Goal: Information Seeking & Learning: Learn about a topic

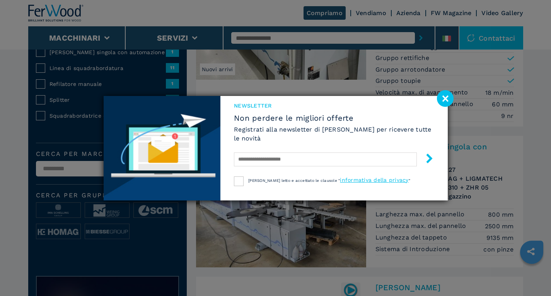
scroll to position [77, 0]
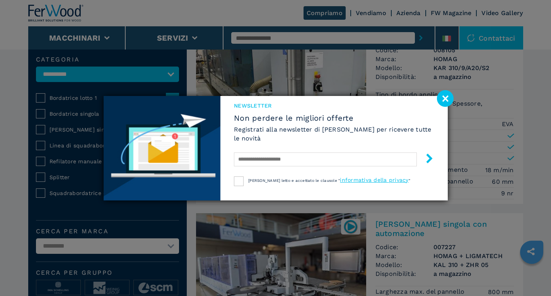
click at [444, 93] on image at bounding box center [445, 98] width 17 height 17
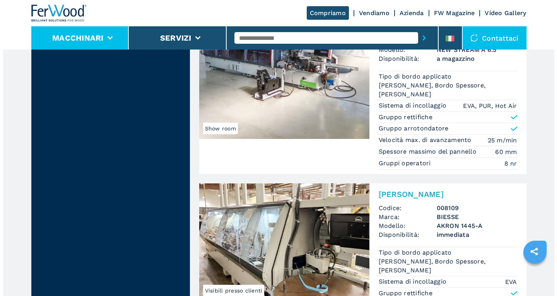
scroll to position [1895, 0]
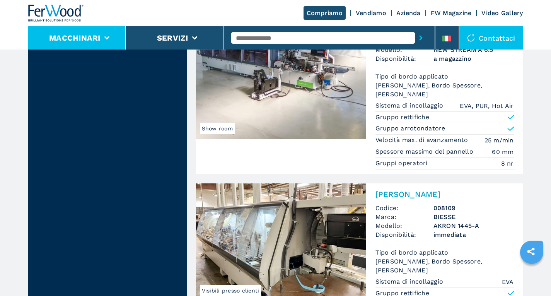
click at [112, 41] on li "Macchinari" at bounding box center [77, 37] width 98 height 23
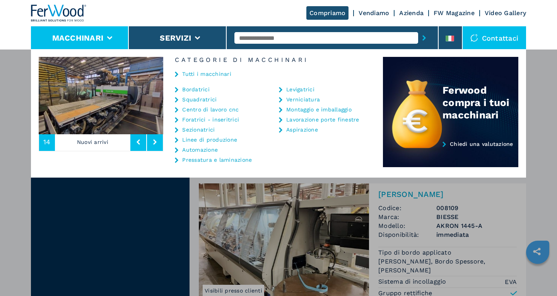
click at [200, 138] on link "Linee di produzione" at bounding box center [209, 139] width 55 height 5
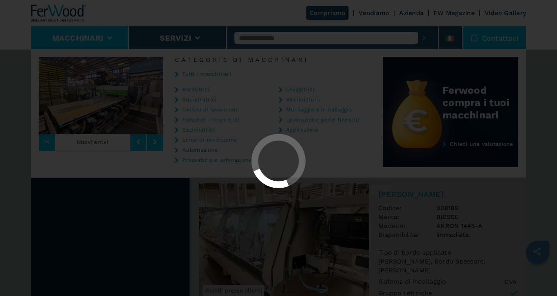
scroll to position [0, 0]
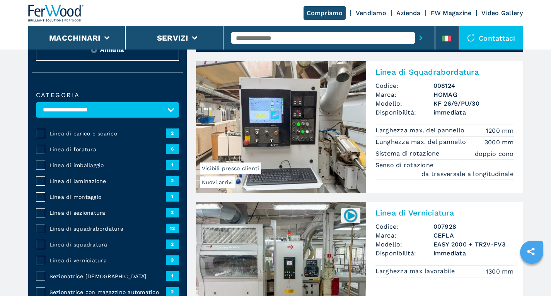
scroll to position [39, 0]
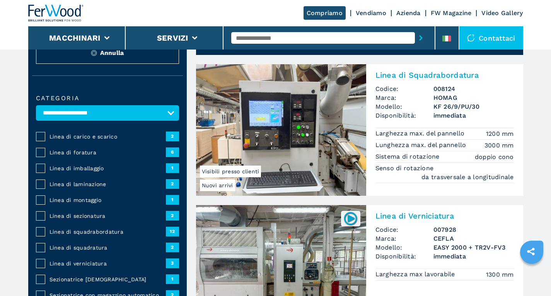
click at [419, 75] on h2 "Linea di Squadrabordatura" at bounding box center [445, 74] width 138 height 9
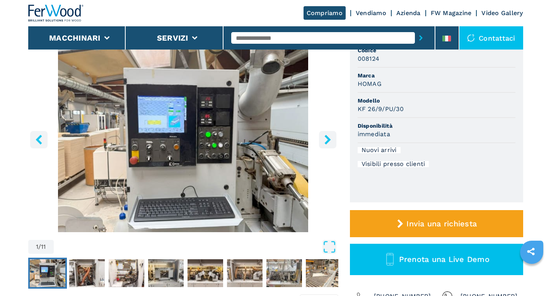
scroll to position [77, 0]
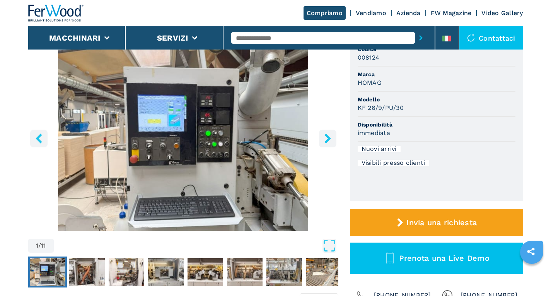
click at [333, 138] on button "right-button" at bounding box center [327, 138] width 17 height 17
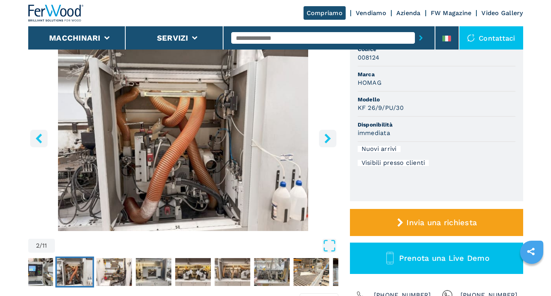
click at [330, 138] on icon "right-button" at bounding box center [328, 138] width 10 height 10
click at [330, 138] on icon "right-button" at bounding box center [328, 138] width 6 height 10
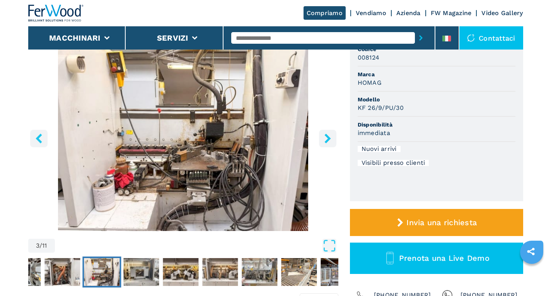
click at [330, 138] on icon "right-button" at bounding box center [328, 138] width 6 height 10
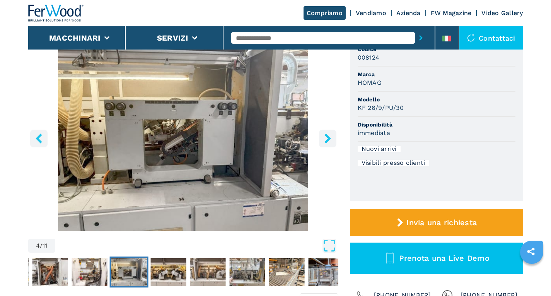
click at [330, 138] on icon "right-button" at bounding box center [328, 138] width 6 height 10
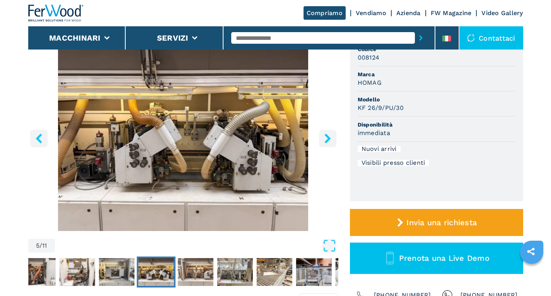
click at [330, 138] on icon "right-button" at bounding box center [328, 138] width 6 height 10
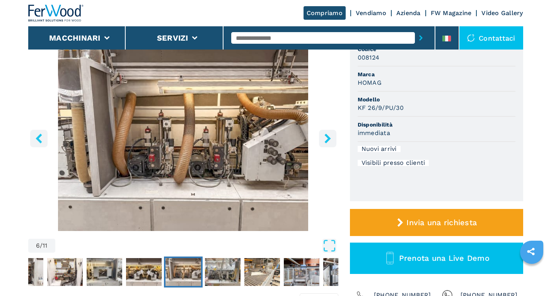
click at [330, 138] on icon "right-button" at bounding box center [328, 138] width 6 height 10
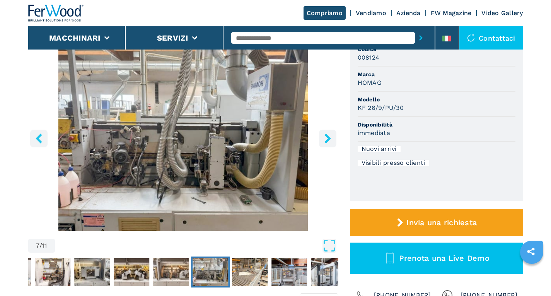
click at [330, 138] on icon "right-button" at bounding box center [328, 138] width 6 height 10
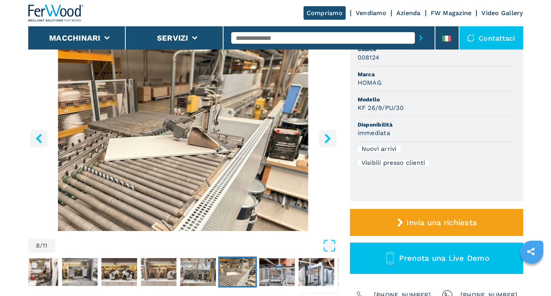
click at [329, 138] on icon "right-button" at bounding box center [328, 138] width 6 height 10
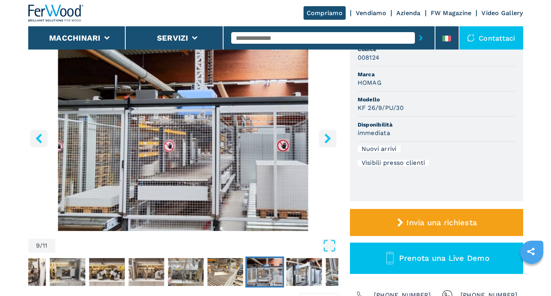
click at [329, 138] on icon "right-button" at bounding box center [328, 138] width 6 height 10
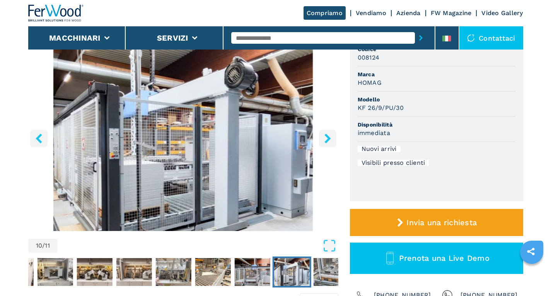
click at [328, 138] on icon "right-button" at bounding box center [328, 138] width 6 height 10
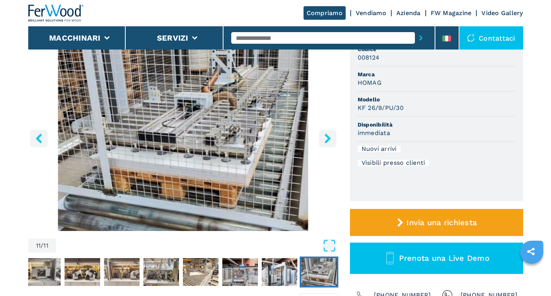
click at [328, 138] on icon "right-button" at bounding box center [328, 138] width 6 height 10
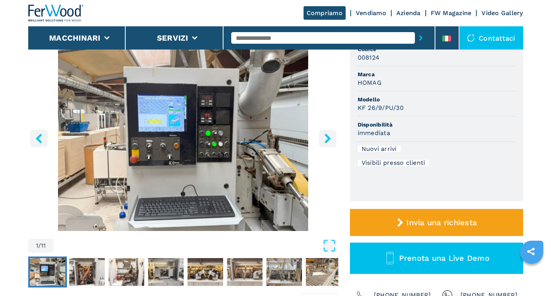
click at [328, 138] on icon "right-button" at bounding box center [328, 138] width 6 height 10
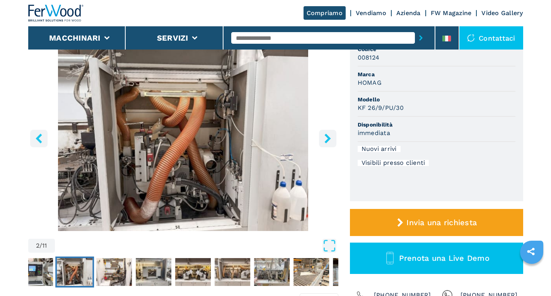
click at [328, 138] on icon "right-button" at bounding box center [328, 138] width 6 height 10
click at [491, 12] on link "Video Gallery" at bounding box center [502, 12] width 41 height 7
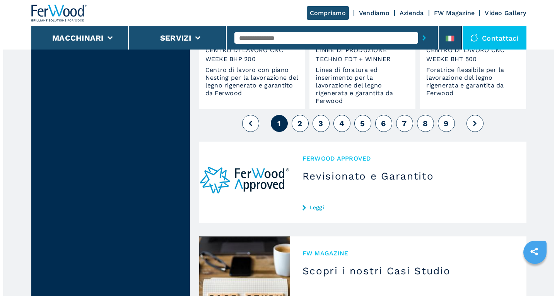
scroll to position [723, 0]
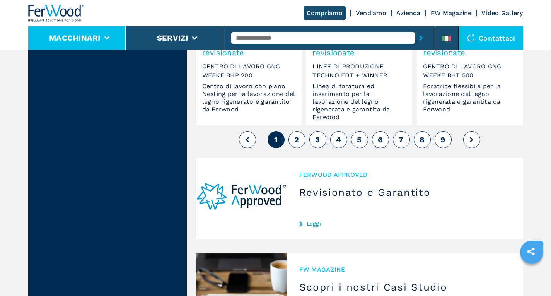
click at [103, 37] on li "Macchinari" at bounding box center [77, 37] width 98 height 23
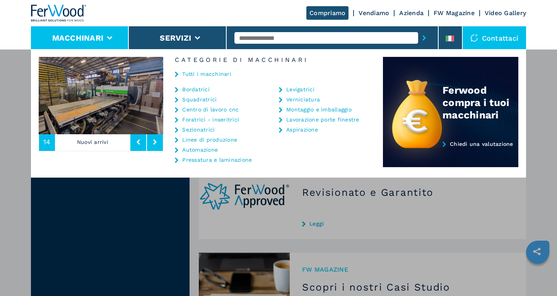
click at [204, 158] on link "Pressatura e laminazione" at bounding box center [217, 159] width 70 height 5
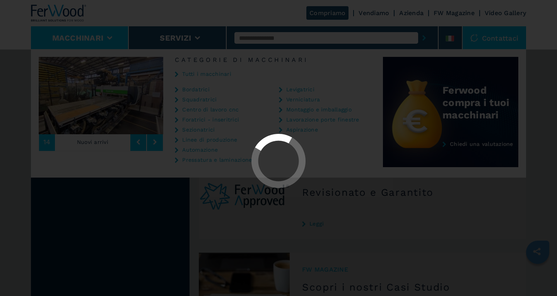
scroll to position [0, 0]
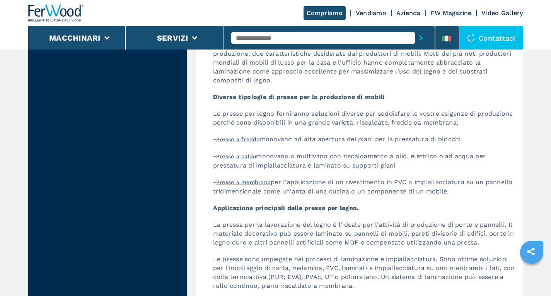
scroll to position [1895, 0]
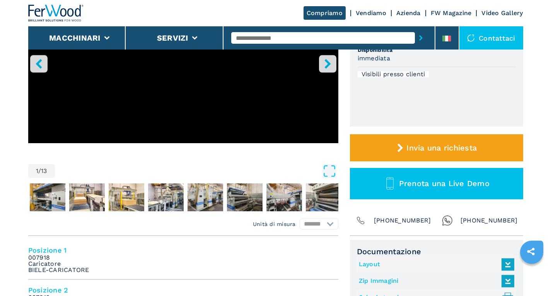
scroll to position [155, 0]
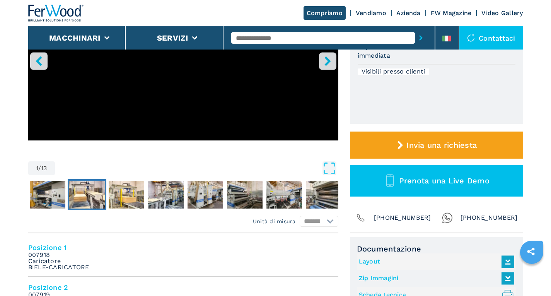
click at [83, 190] on img "Go to Slide 3" at bounding box center [87, 195] width 36 height 28
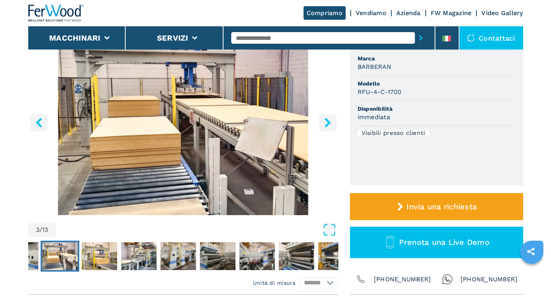
scroll to position [77, 0]
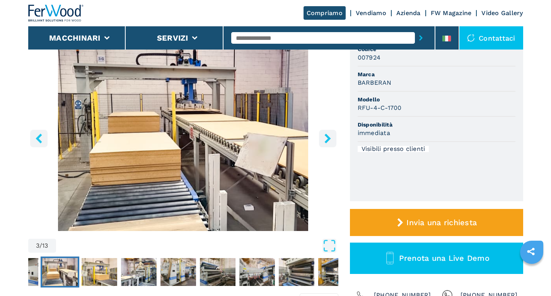
click at [329, 133] on button "right-button" at bounding box center [327, 138] width 17 height 17
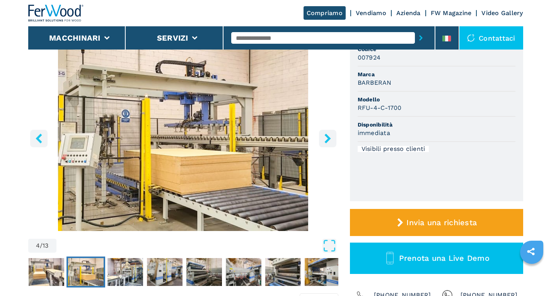
click at [329, 133] on button "right-button" at bounding box center [327, 138] width 17 height 17
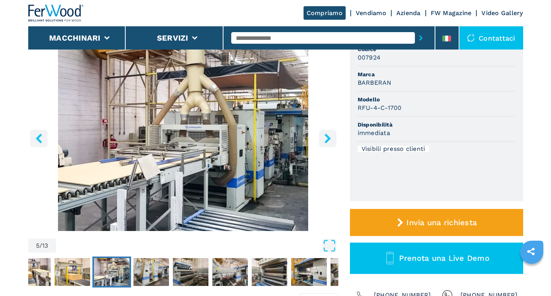
click at [329, 133] on button "right-button" at bounding box center [327, 138] width 17 height 17
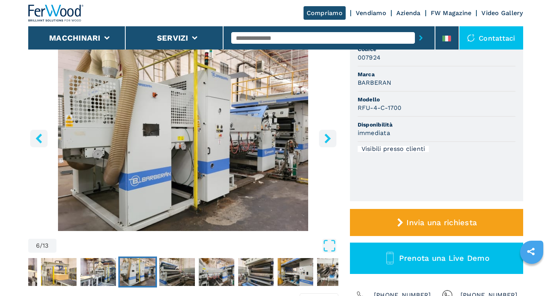
click at [329, 133] on button "right-button" at bounding box center [327, 138] width 17 height 17
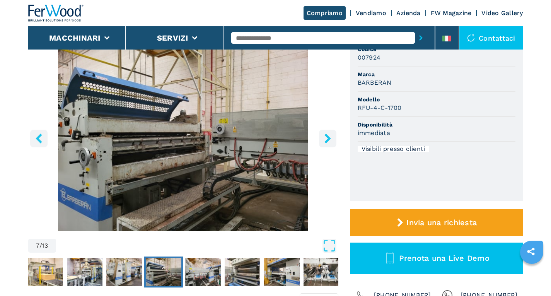
click at [329, 133] on button "right-button" at bounding box center [327, 138] width 17 height 17
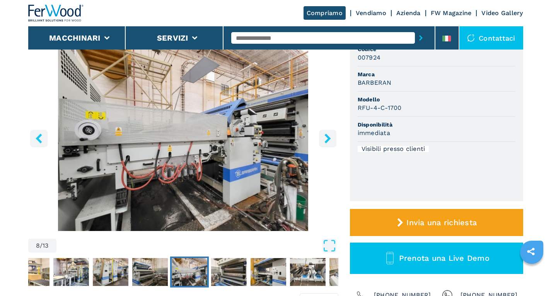
click at [329, 133] on button "right-button" at bounding box center [327, 138] width 17 height 17
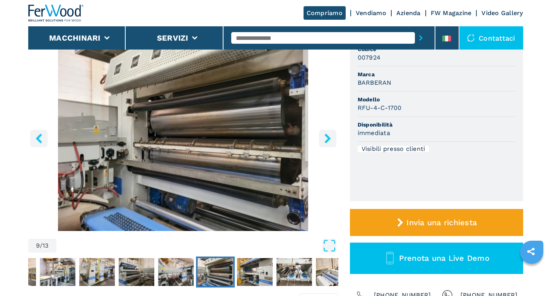
click at [329, 133] on button "right-button" at bounding box center [327, 138] width 17 height 17
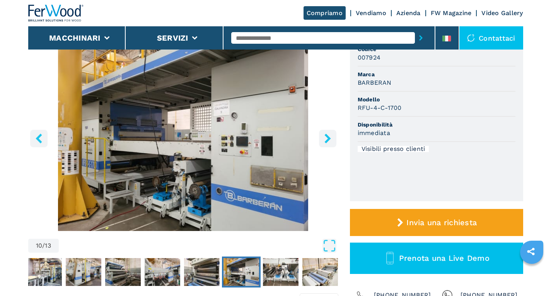
click at [329, 133] on button "right-button" at bounding box center [327, 138] width 17 height 17
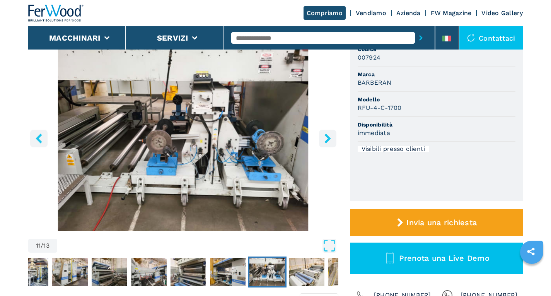
click at [329, 133] on button "right-button" at bounding box center [327, 138] width 17 height 17
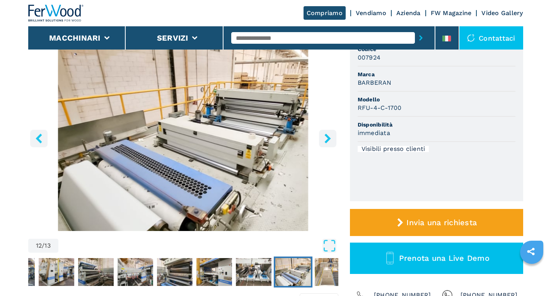
click at [326, 133] on icon "right-button" at bounding box center [328, 138] width 10 height 10
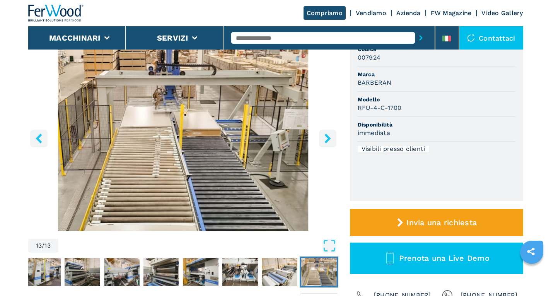
click at [326, 133] on icon "right-button" at bounding box center [328, 138] width 10 height 10
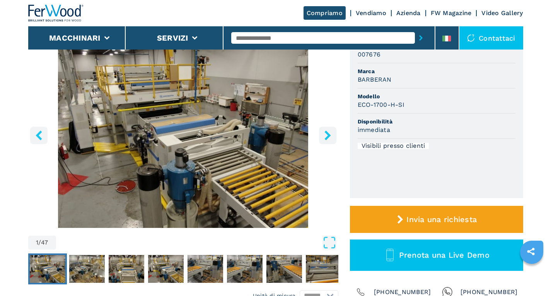
scroll to position [77, 0]
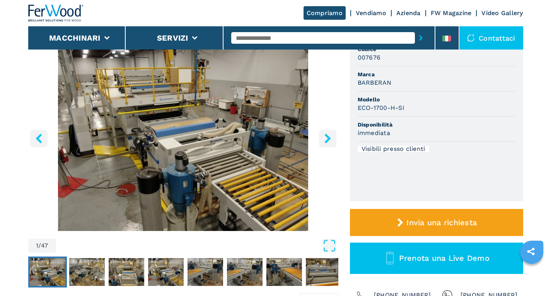
click at [329, 134] on icon "right-button" at bounding box center [328, 138] width 10 height 10
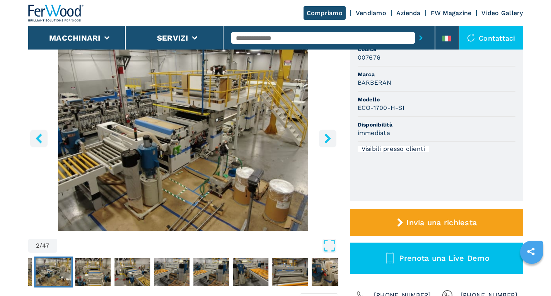
click at [328, 134] on icon "right-button" at bounding box center [328, 138] width 10 height 10
click at [327, 134] on icon "right-button" at bounding box center [328, 138] width 10 height 10
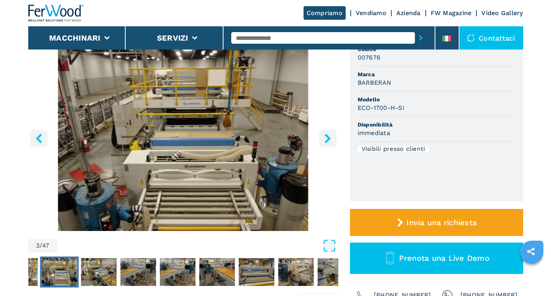
click at [321, 134] on button "right-button" at bounding box center [327, 138] width 17 height 17
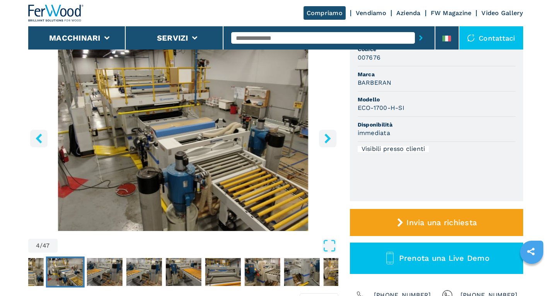
click at [318, 133] on img "Go to Slide 4" at bounding box center [183, 137] width 310 height 188
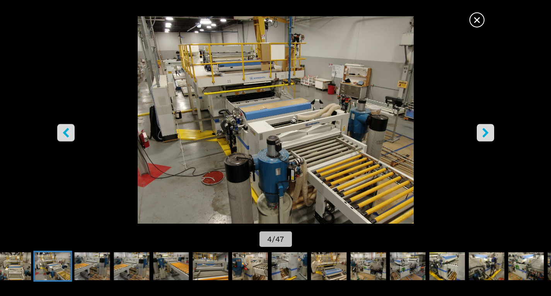
click at [491, 133] on button "right-button" at bounding box center [485, 132] width 17 height 17
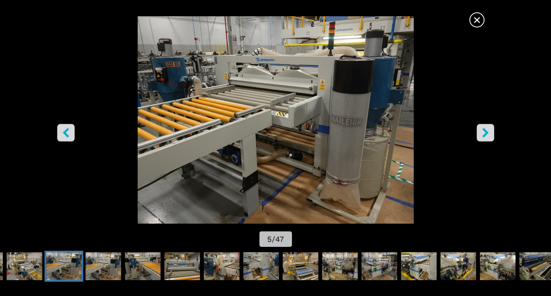
click at [490, 133] on button "right-button" at bounding box center [485, 132] width 17 height 17
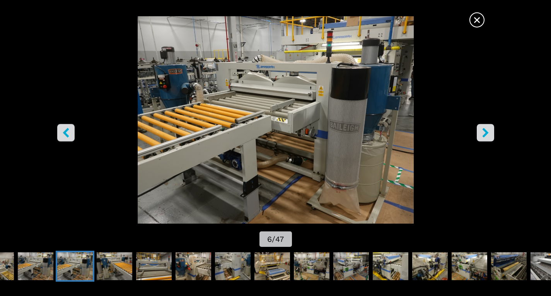
click at [490, 133] on button "right-button" at bounding box center [485, 132] width 17 height 17
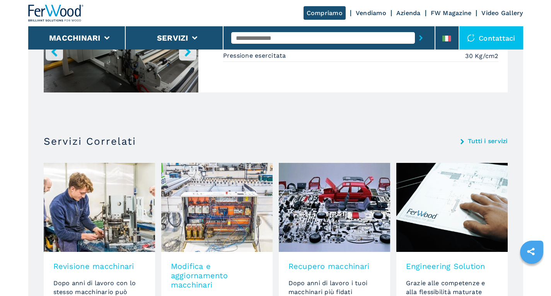
scroll to position [1160, 0]
